Goal: Information Seeking & Learning: Learn about a topic

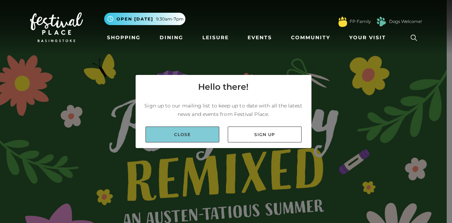
click at [204, 139] on link "Close" at bounding box center [183, 134] width 74 height 16
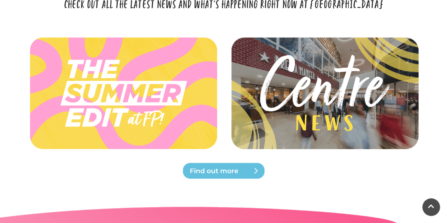
scroll to position [1662, 0]
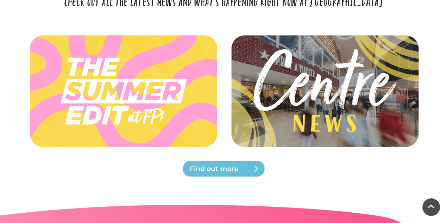
click at [329, 119] on img at bounding box center [324, 91] width 210 height 94
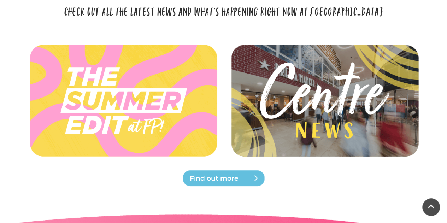
click at [248, 183] on span "Find out more" at bounding box center [232, 178] width 85 height 10
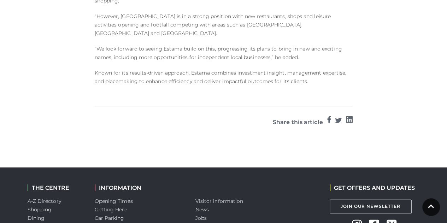
scroll to position [846, 0]
